Goal: Task Accomplishment & Management: Manage account settings

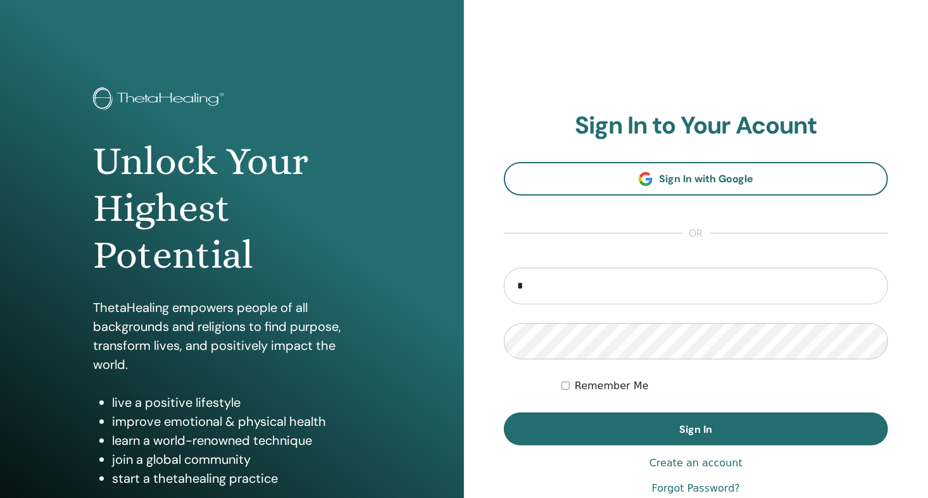
type input "**********"
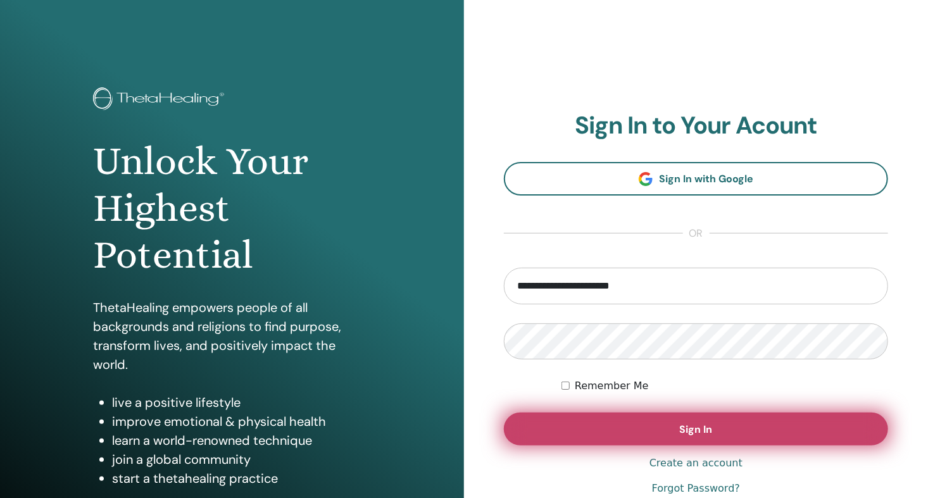
click at [704, 431] on span "Sign In" at bounding box center [696, 429] width 33 height 13
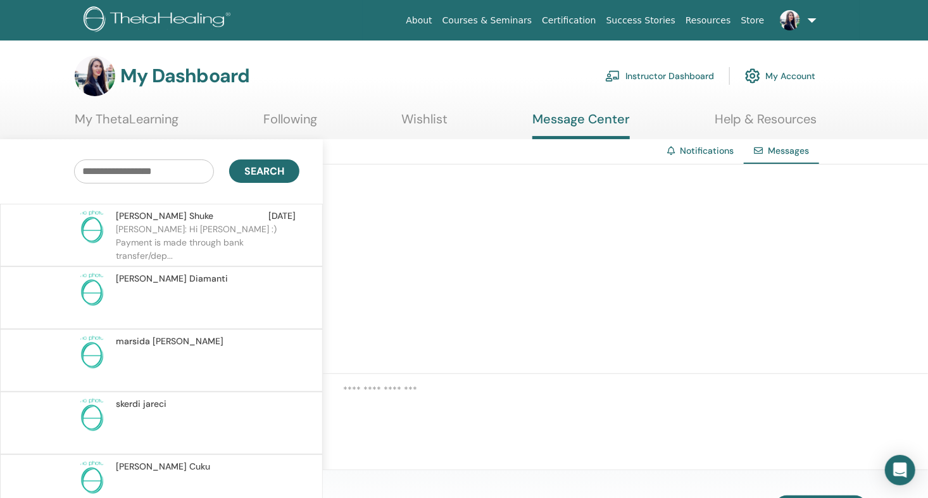
click at [150, 277] on span "[PERSON_NAME]" at bounding box center [172, 278] width 112 height 13
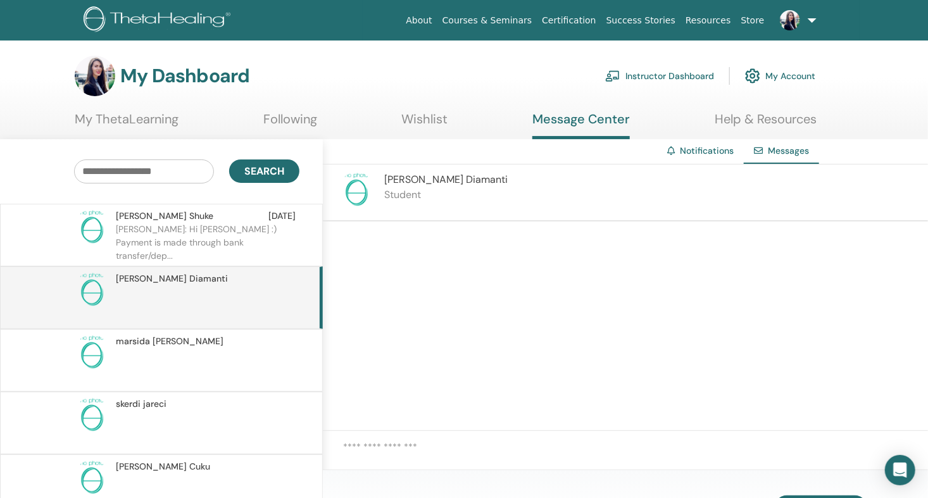
click at [420, 180] on span "[PERSON_NAME]" at bounding box center [445, 179] width 123 height 13
click at [665, 71] on link "Instructor Dashboard" at bounding box center [659, 76] width 109 height 28
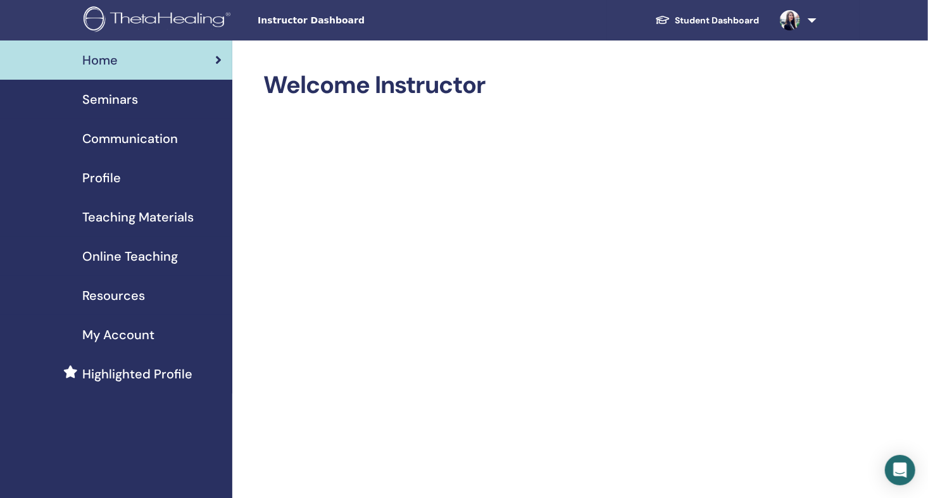
click at [125, 101] on span "Seminars" at bounding box center [110, 99] width 56 height 19
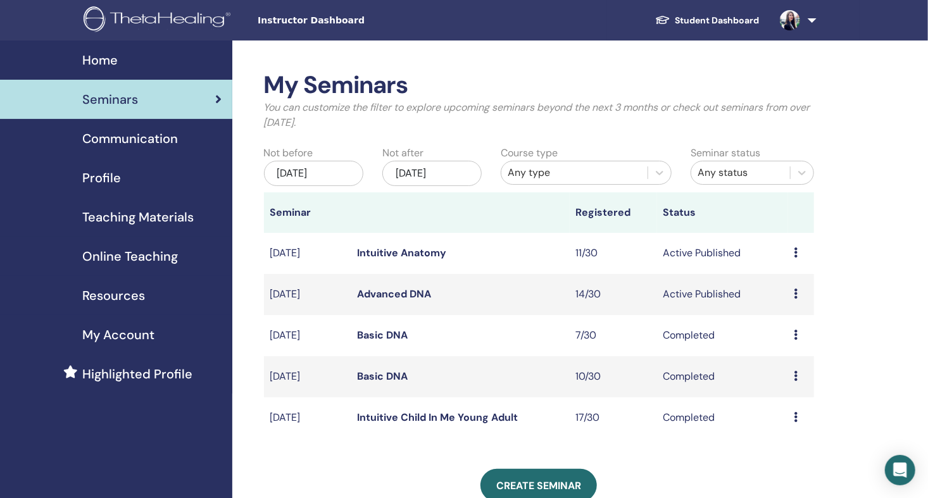
click at [416, 291] on link "Advanced DNA" at bounding box center [395, 293] width 74 height 13
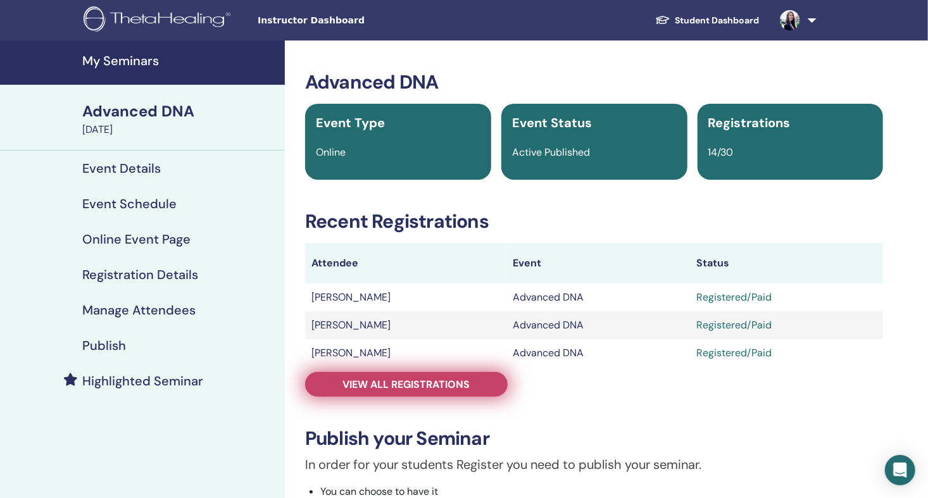
click at [387, 378] on span "View all registrations" at bounding box center [406, 384] width 127 height 13
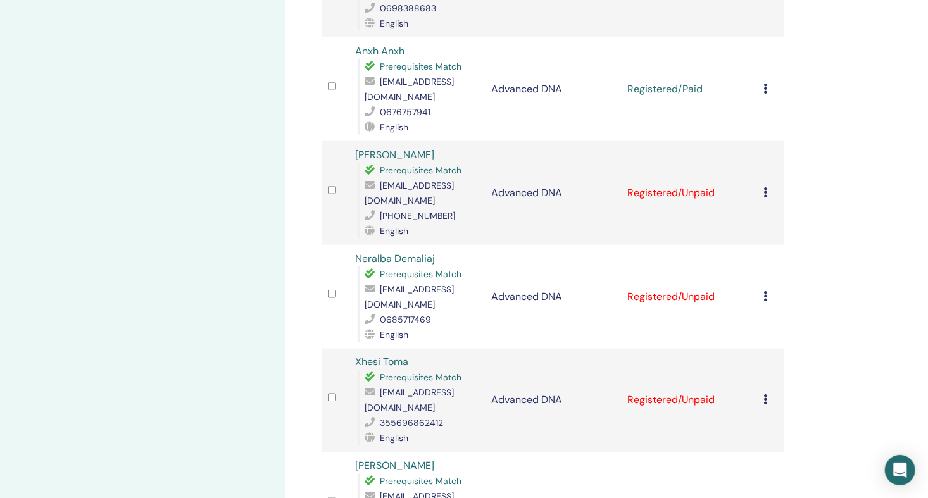
scroll to position [844, 0]
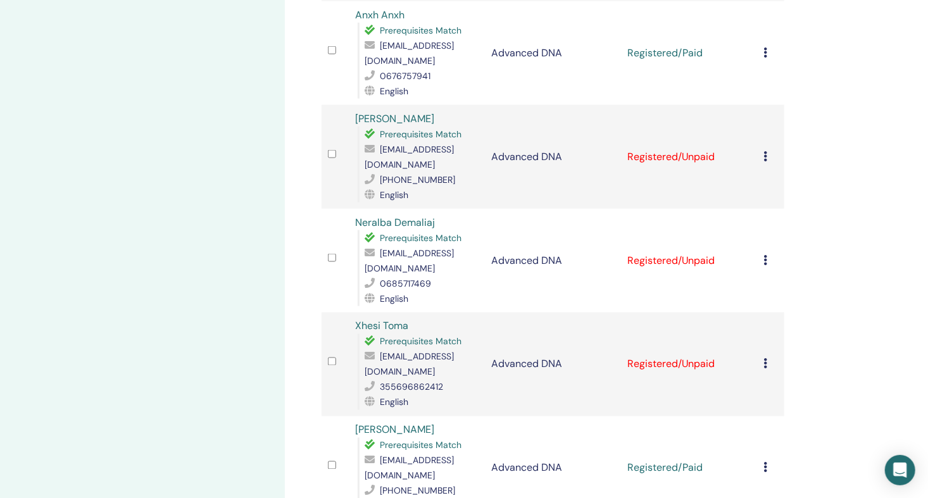
click at [764, 255] on icon at bounding box center [766, 260] width 4 height 10
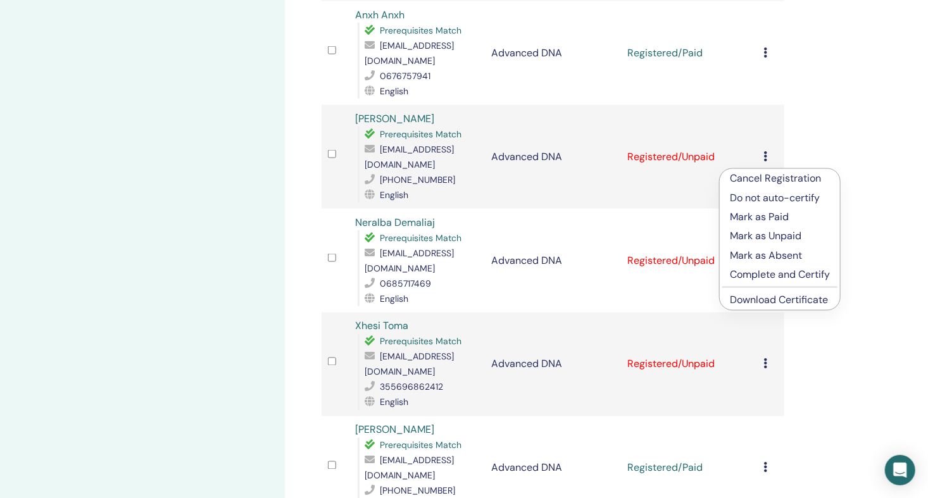
click at [771, 217] on p "Mark as Paid" at bounding box center [780, 217] width 100 height 15
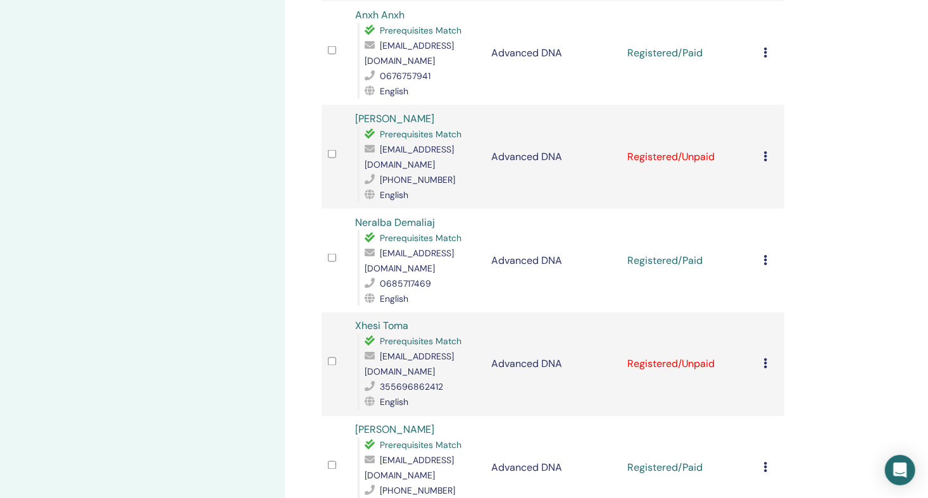
scroll to position [950, 0]
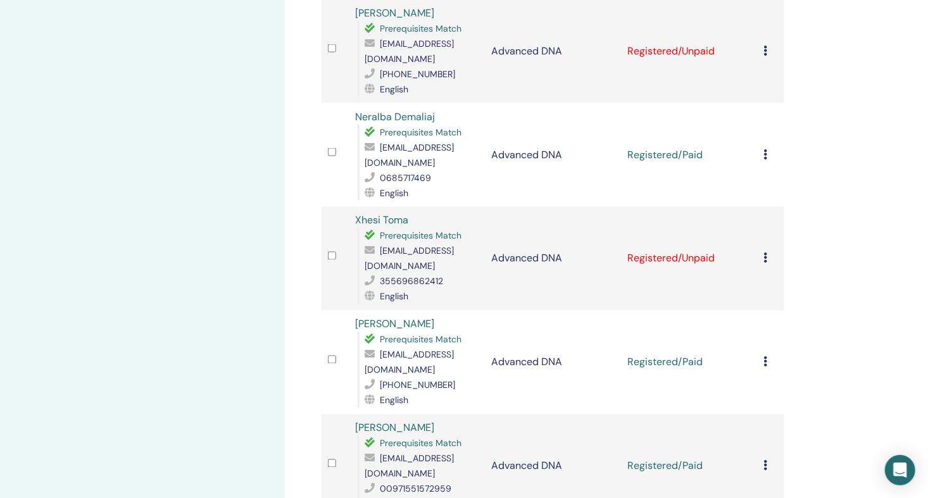
click at [765, 253] on icon at bounding box center [766, 258] width 4 height 10
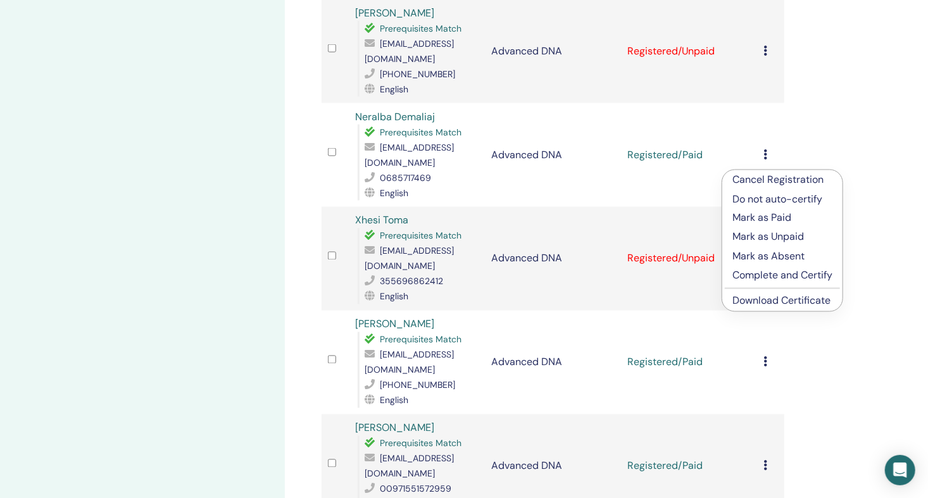
click at [775, 218] on p "Mark as Paid" at bounding box center [783, 218] width 100 height 15
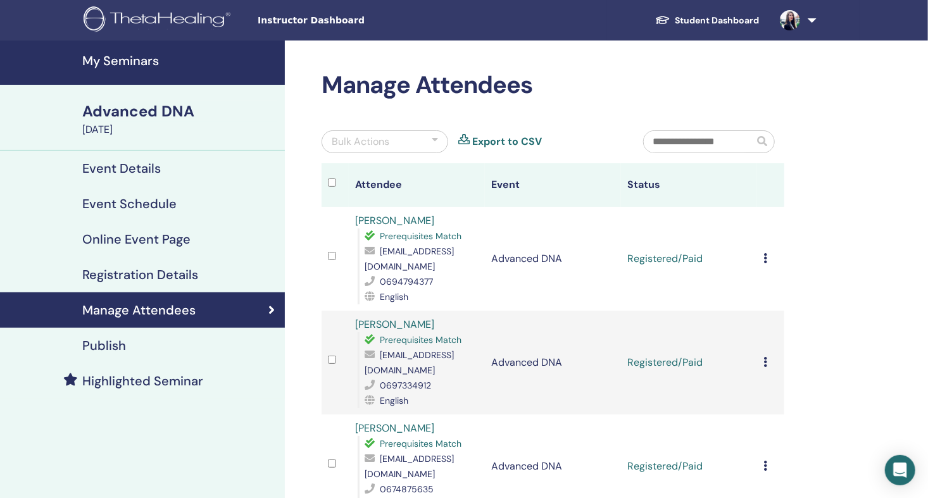
click at [120, 66] on h4 "My Seminars" at bounding box center [179, 60] width 195 height 15
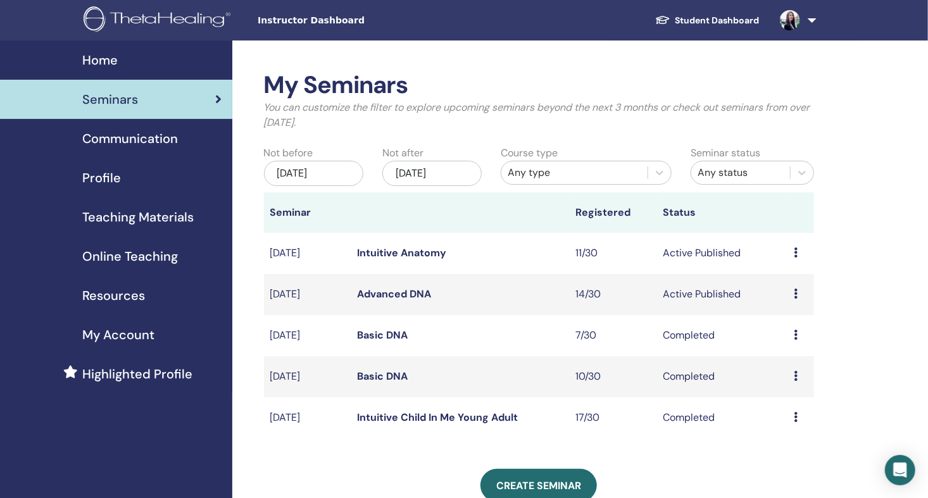
click at [433, 251] on link "Intuitive Anatomy" at bounding box center [402, 252] width 89 height 13
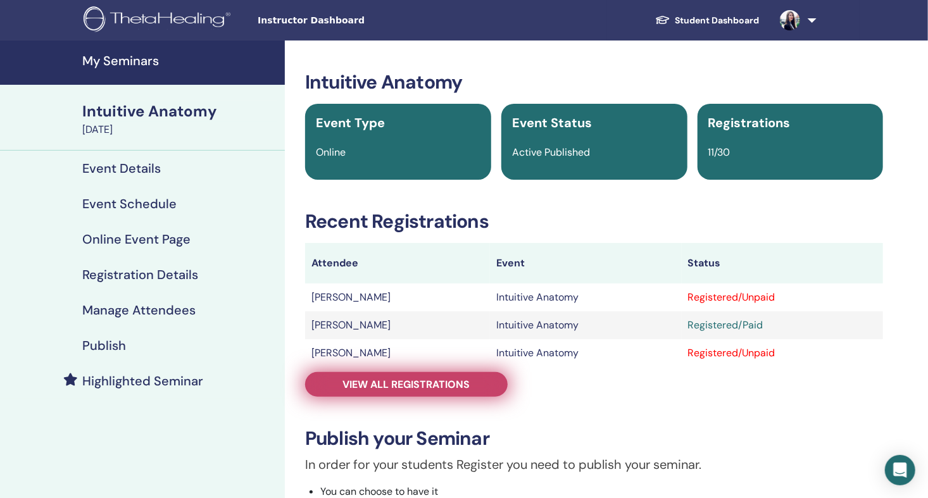
click at [424, 380] on span "View all registrations" at bounding box center [406, 384] width 127 height 13
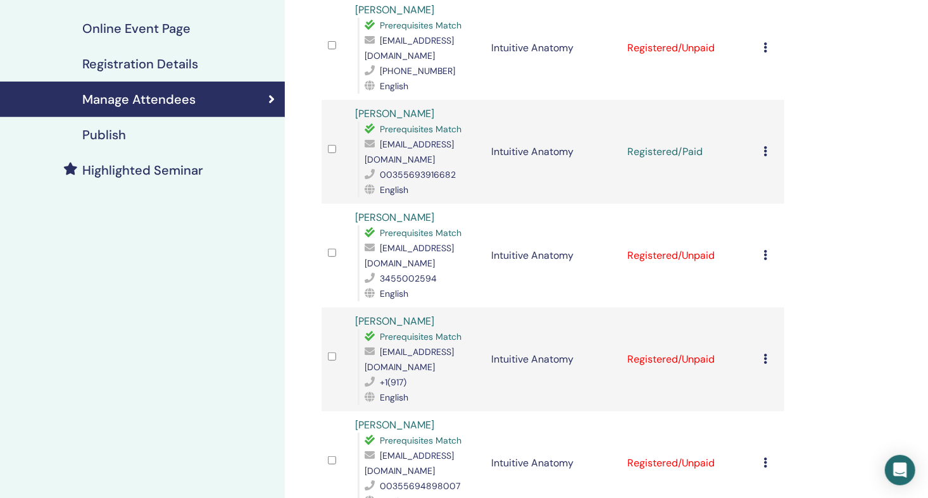
scroll to position [317, 0]
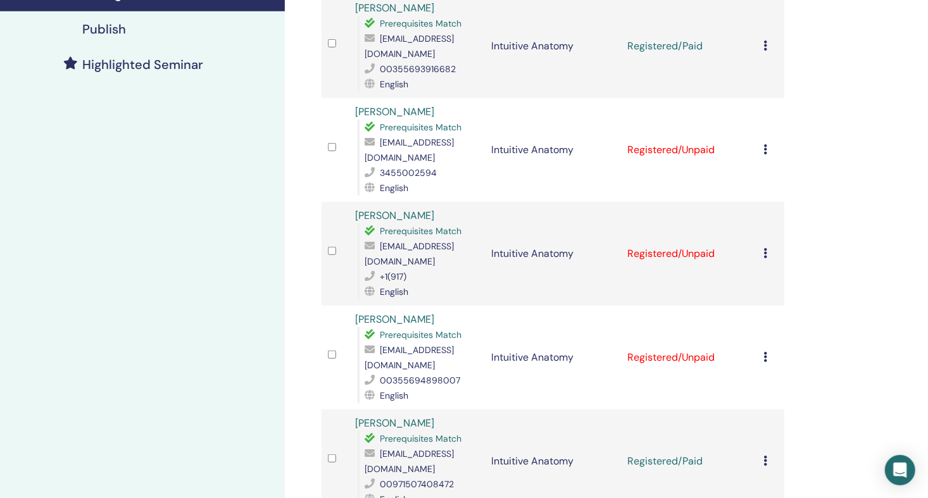
click at [764, 144] on icon at bounding box center [766, 149] width 4 height 10
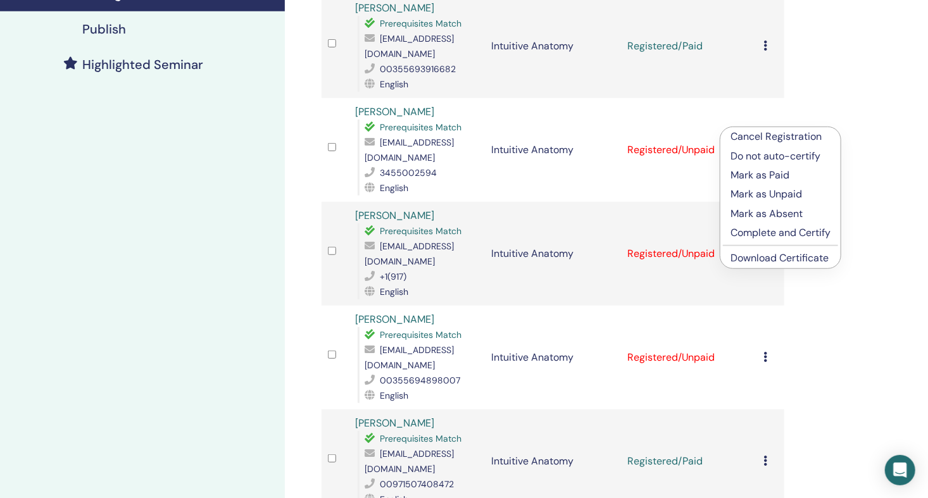
click at [764, 170] on p "Mark as Paid" at bounding box center [781, 175] width 100 height 15
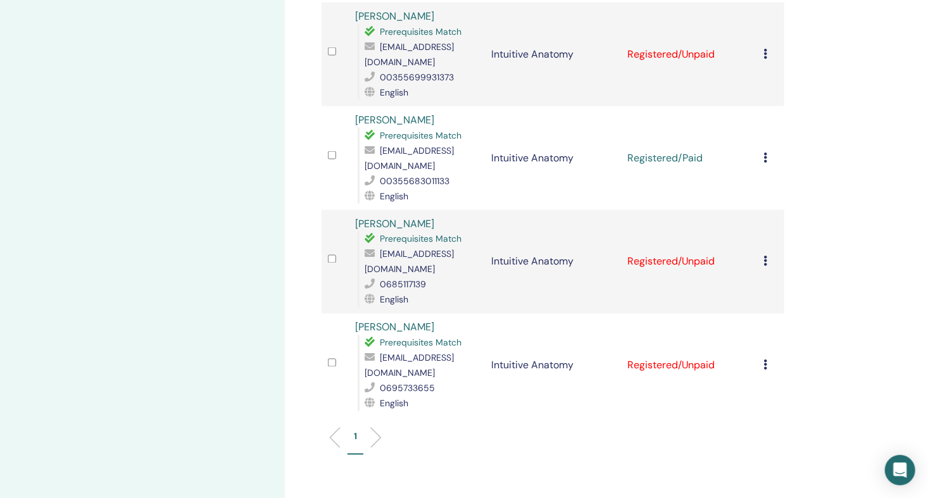
scroll to position [950, 0]
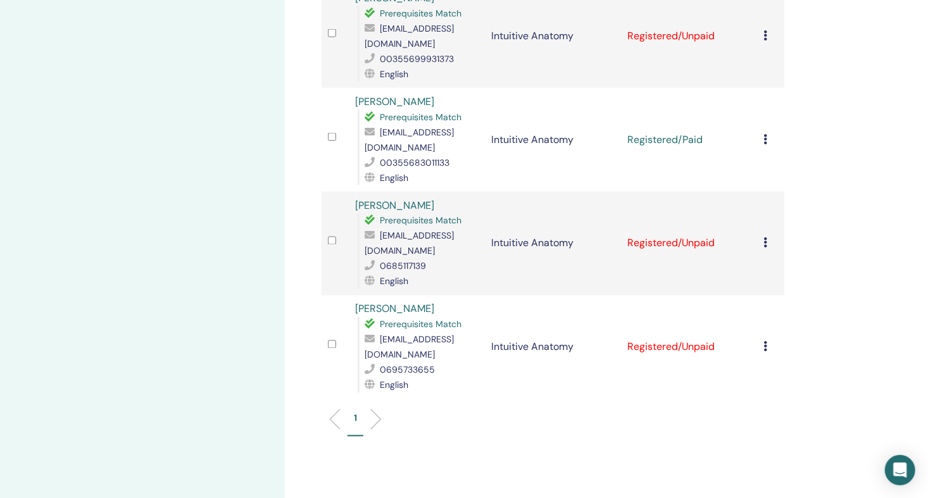
click at [765, 238] on icon at bounding box center [766, 243] width 4 height 10
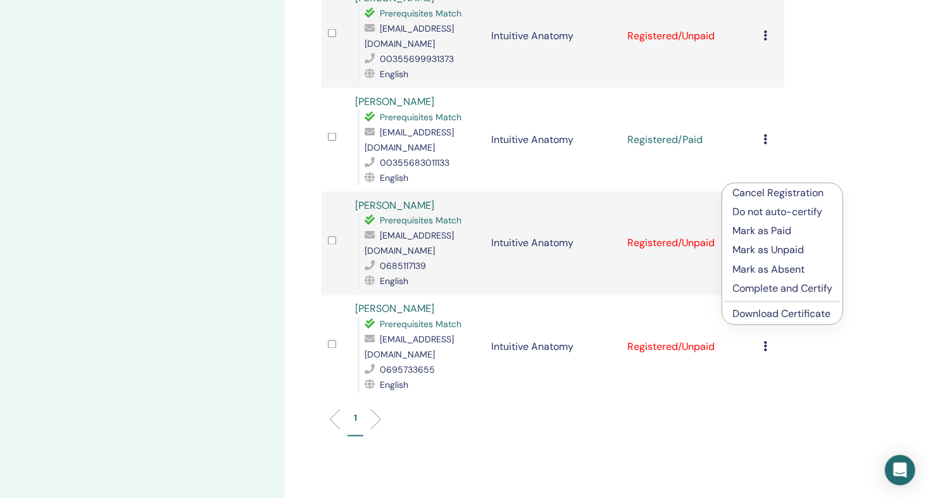
click at [772, 230] on p "Mark as Paid" at bounding box center [783, 231] width 100 height 15
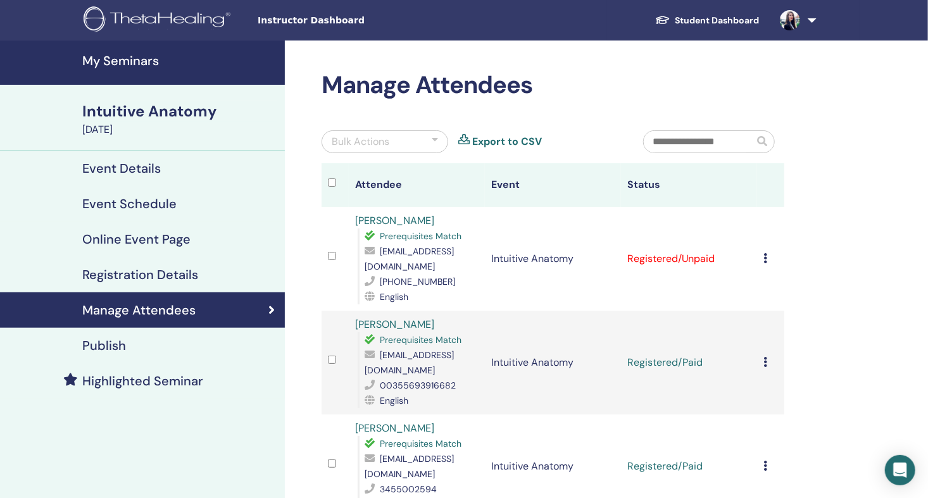
click at [143, 64] on h4 "My Seminars" at bounding box center [179, 60] width 195 height 15
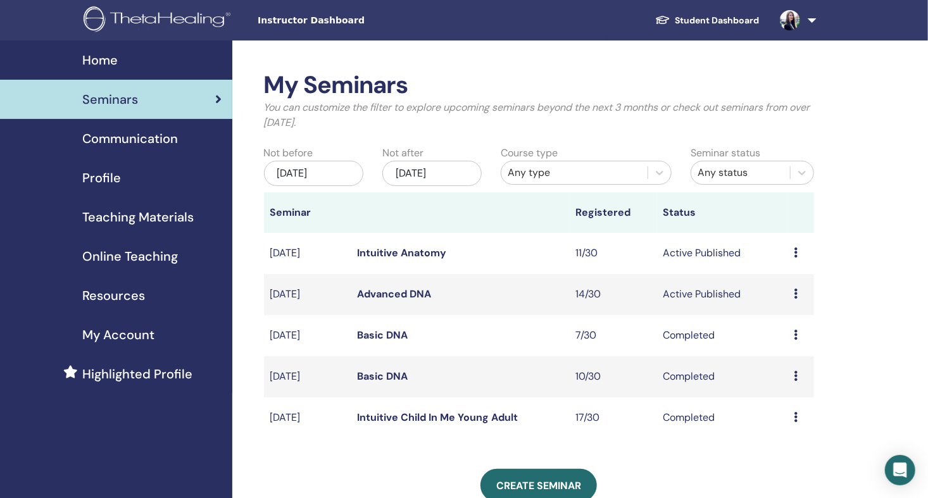
click at [797, 22] on img at bounding box center [790, 20] width 20 height 20
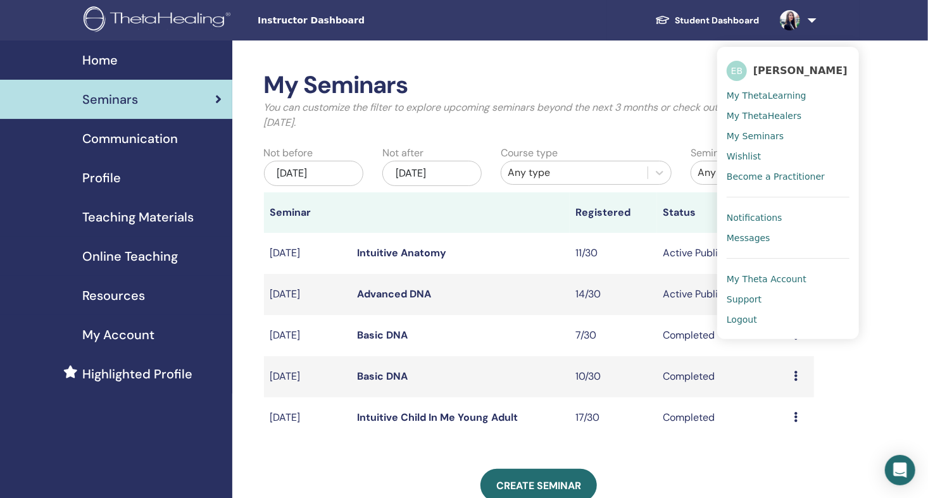
click at [753, 317] on span "Logout" at bounding box center [742, 319] width 30 height 11
